Goal: Information Seeking & Learning: Learn about a topic

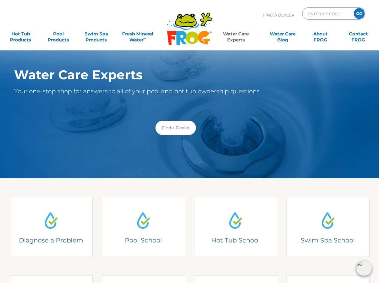
click at [51, 227] on img at bounding box center [51, 220] width 22 height 22
click at [143, 227] on img at bounding box center [143, 220] width 22 height 22
click at [236, 227] on img at bounding box center [235, 220] width 22 height 22
click at [328, 227] on img at bounding box center [328, 220] width 22 height 22
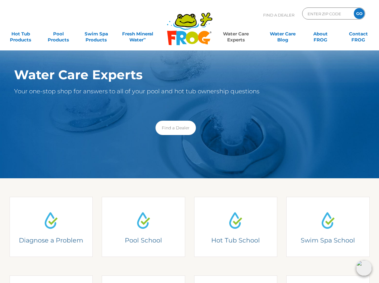
click at [364, 268] on img at bounding box center [364, 268] width 16 height 16
